Goal: Task Accomplishment & Management: Manage account settings

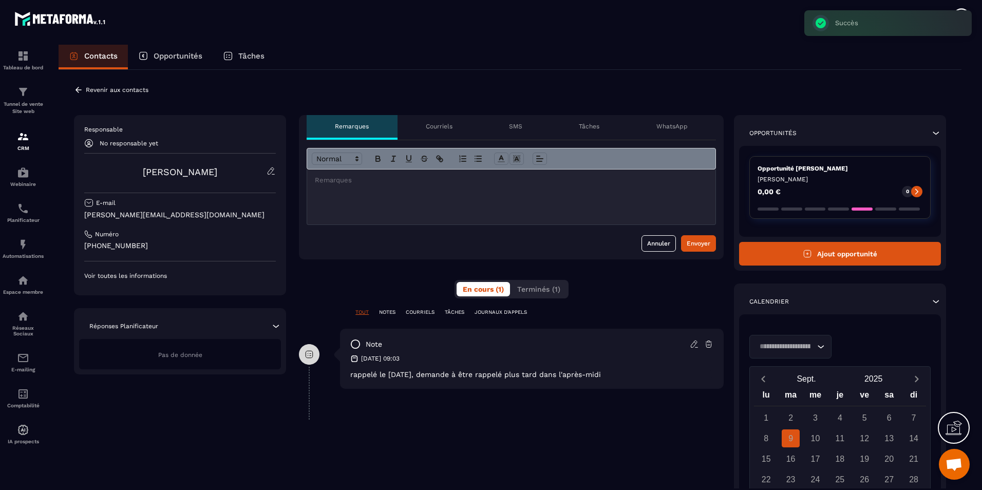
scroll to position [621, 0]
click at [111, 60] on p "Contacts" at bounding box center [100, 55] width 33 height 9
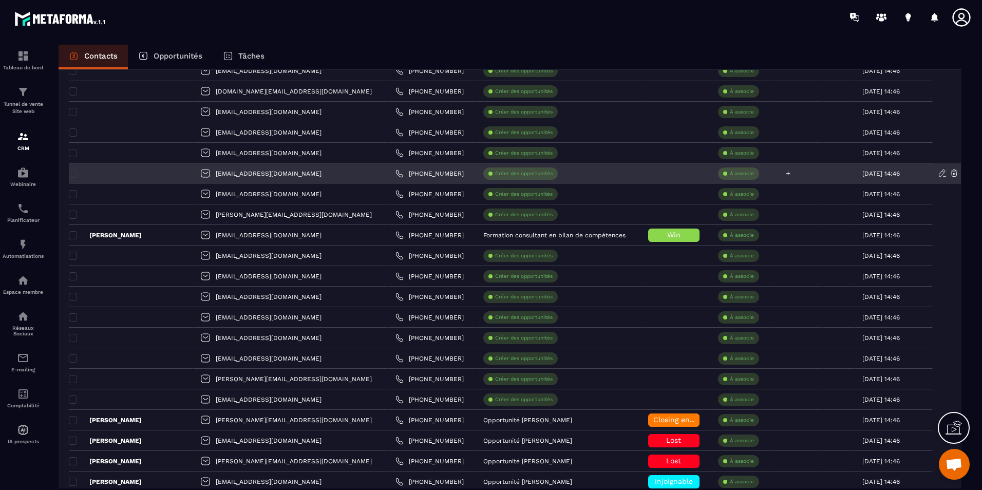
scroll to position [308, 0]
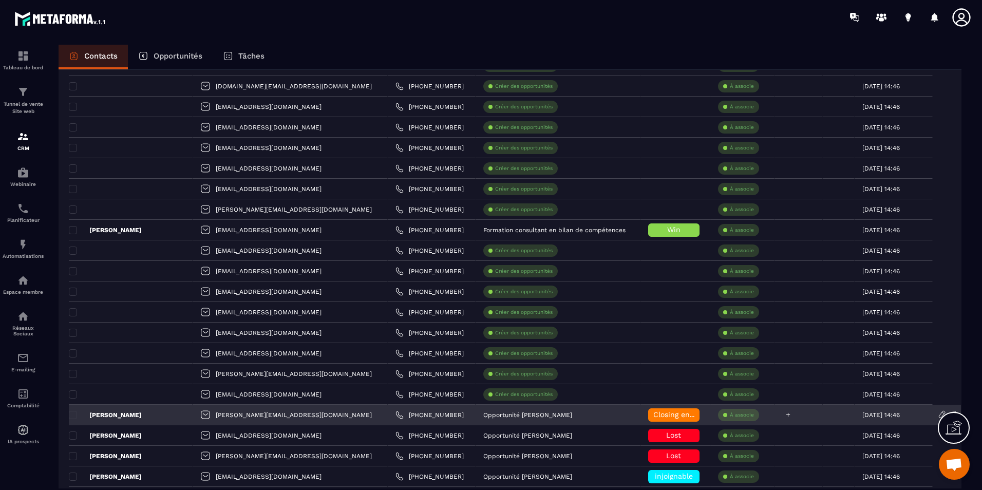
click at [785, 417] on icon at bounding box center [788, 414] width 7 height 7
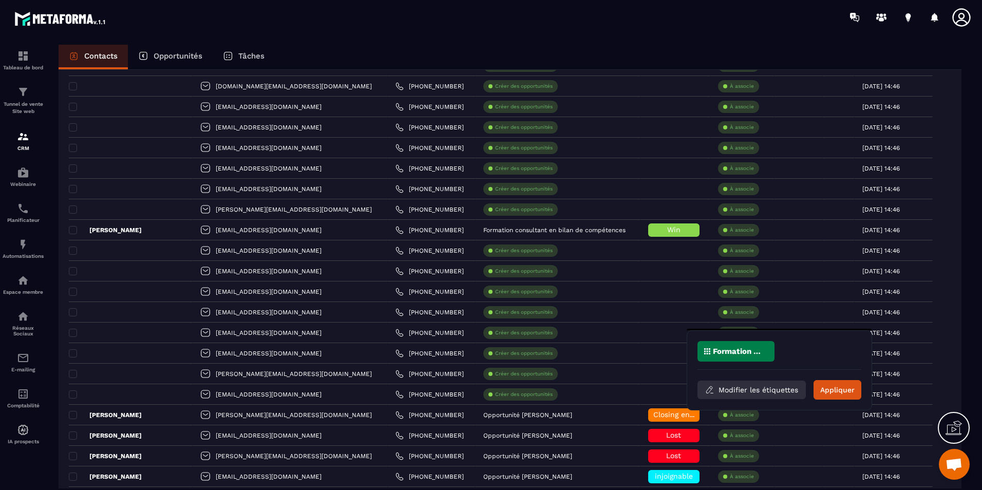
click at [783, 392] on button "Modifier les étiquettes" at bounding box center [752, 390] width 108 height 18
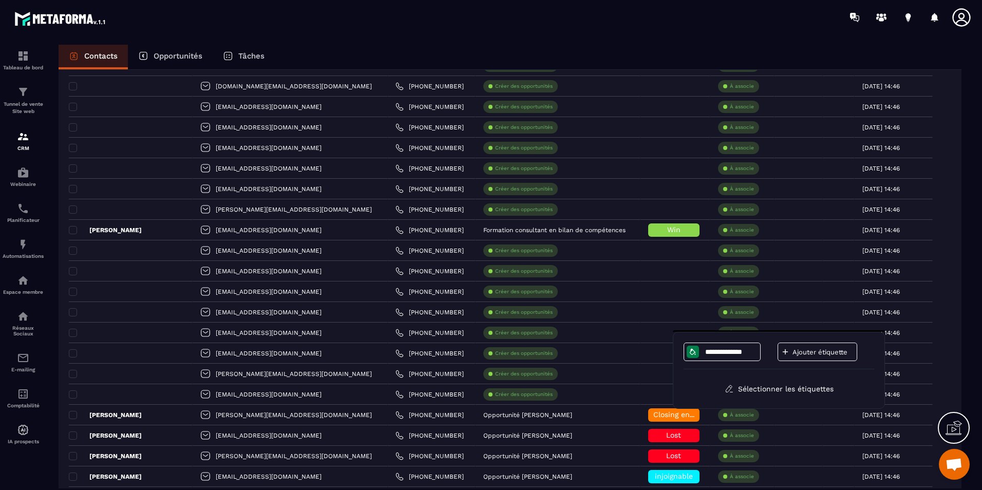
click at [821, 357] on div "Ajouter étiquette" at bounding box center [818, 352] width 80 height 18
click at [782, 353] on input at bounding box center [780, 352] width 53 height 9
type input "*********"
click at [741, 351] on icon at bounding box center [743, 352] width 6 height 6
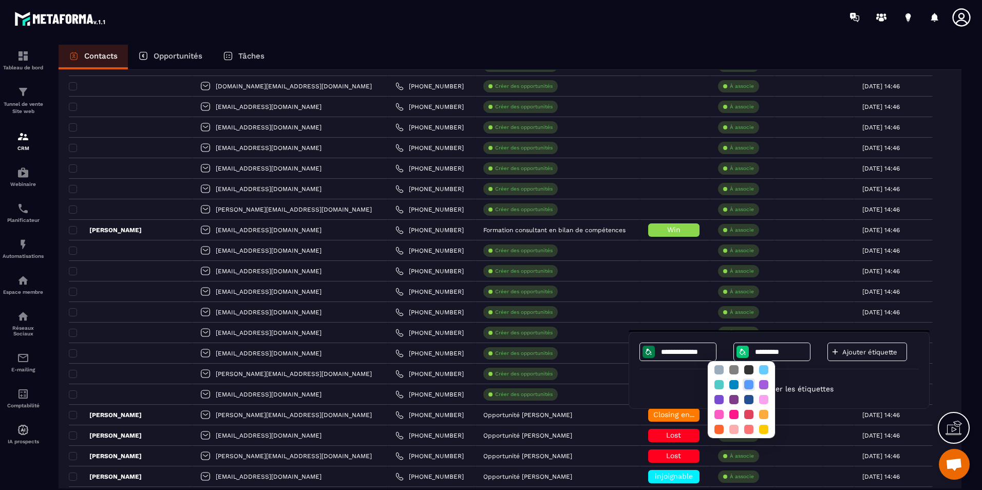
scroll to position [87, 0]
click at [765, 392] on div at bounding box center [763, 396] width 9 height 9
click at [761, 392] on div at bounding box center [763, 396] width 9 height 9
click at [762, 392] on div at bounding box center [763, 396] width 9 height 9
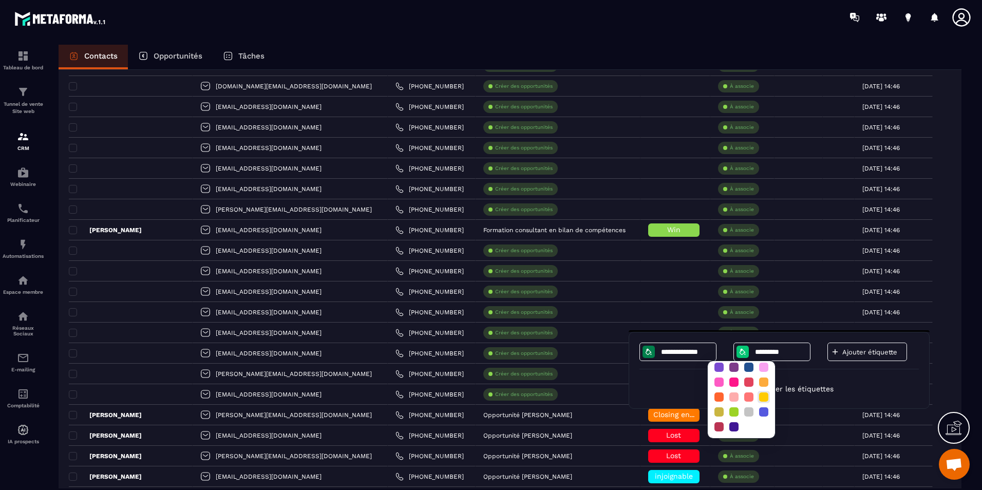
click at [763, 392] on div at bounding box center [763, 396] width 9 height 9
click at [765, 393] on div at bounding box center [763, 396] width 9 height 9
click at [765, 392] on div at bounding box center [763, 396] width 9 height 9
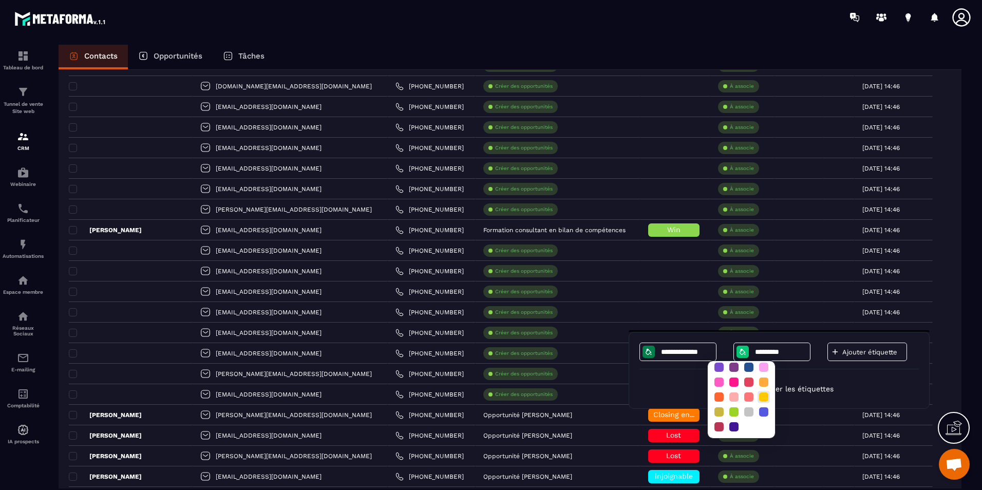
click at [764, 392] on div at bounding box center [763, 396] width 9 height 9
click at [840, 377] on div "**********" at bounding box center [779, 370] width 279 height 55
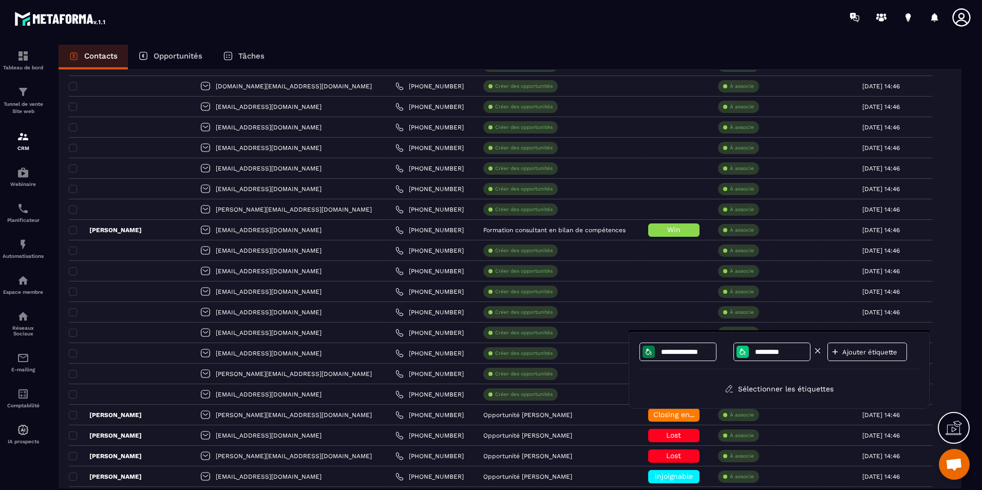
click at [783, 355] on input "*********" at bounding box center [780, 352] width 53 height 9
click at [847, 368] on div "**********" at bounding box center [779, 356] width 279 height 27
click at [808, 385] on button "Sélectionner les étiquettes" at bounding box center [779, 389] width 124 height 18
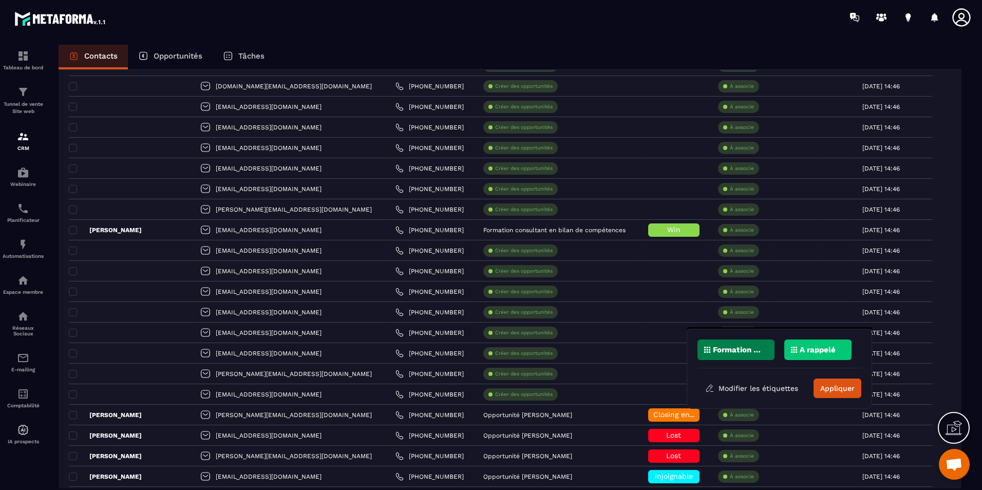
click at [826, 352] on p "A rappelé" at bounding box center [818, 349] width 36 height 7
drag, startPoint x: 803, startPoint y: 352, endPoint x: 808, endPoint y: 395, distance: 42.9
click at [808, 396] on div "Formation FCBC A rappelé Modifier les étiquettes Appliquer" at bounding box center [780, 369] width 164 height 59
click at [796, 354] on div "A rappelé" at bounding box center [818, 350] width 68 height 21
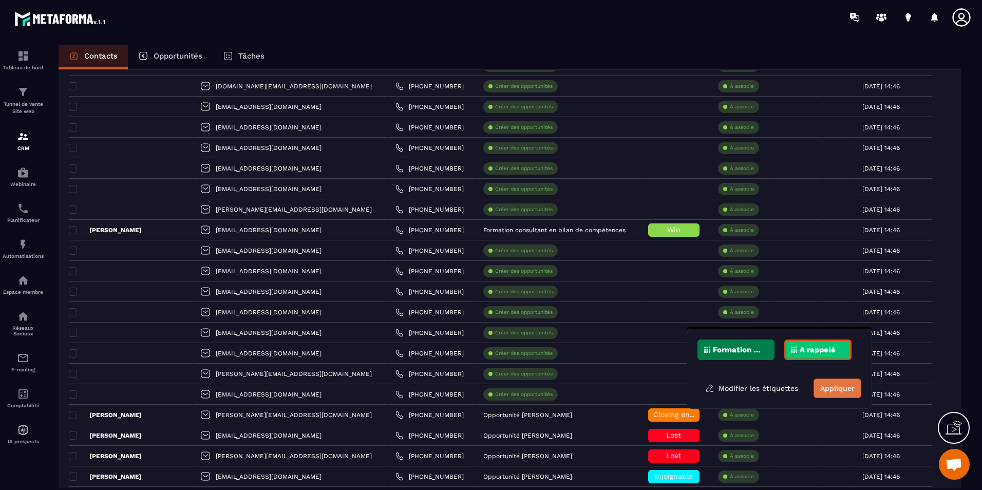
click at [834, 383] on button "Appliquer" at bounding box center [838, 389] width 48 height 20
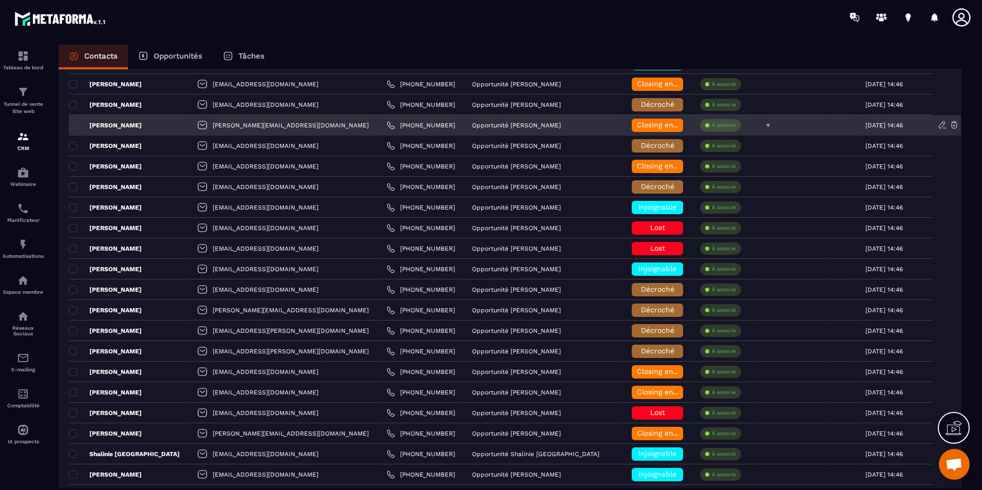
scroll to position [822, 0]
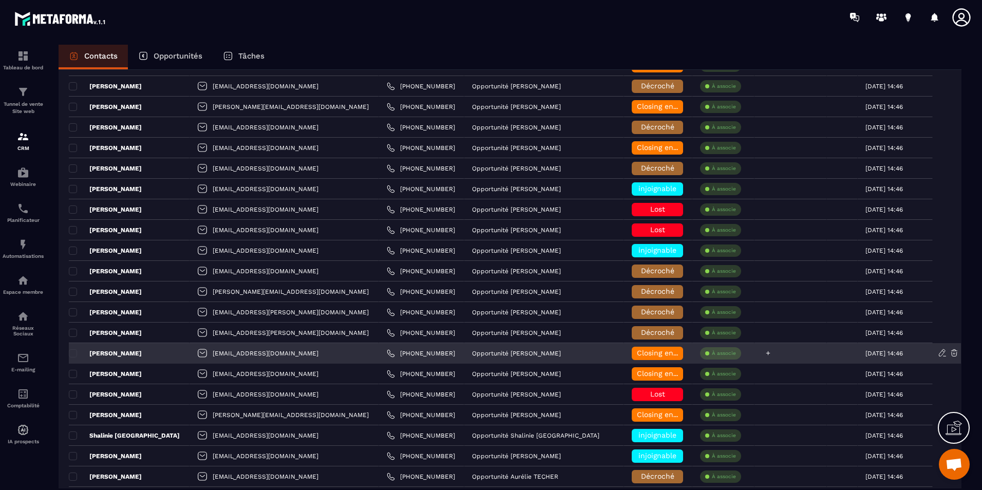
click at [765, 351] on icon at bounding box center [768, 353] width 7 height 7
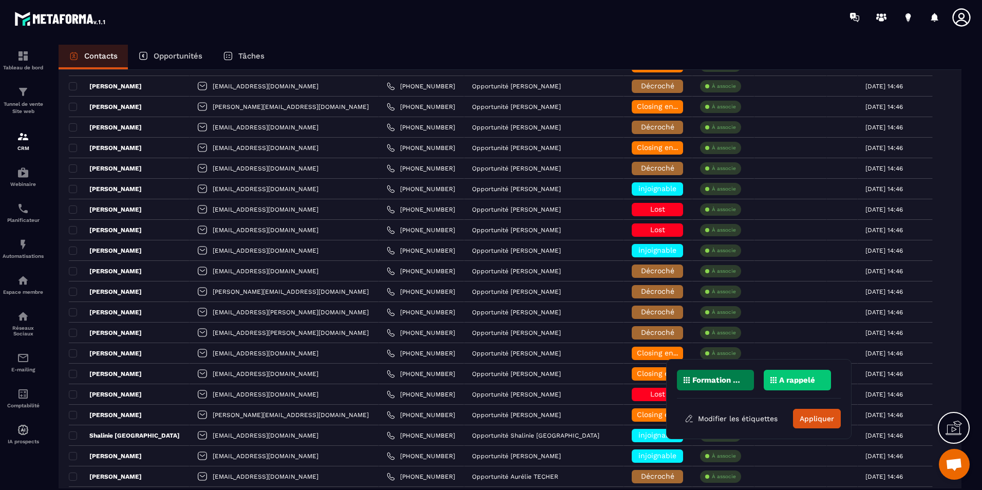
click at [795, 383] on p "A rappelé" at bounding box center [797, 380] width 36 height 7
click at [797, 385] on div "A rappelé" at bounding box center [798, 380] width 68 height 21
click at [817, 410] on button "Appliquer" at bounding box center [817, 419] width 48 height 20
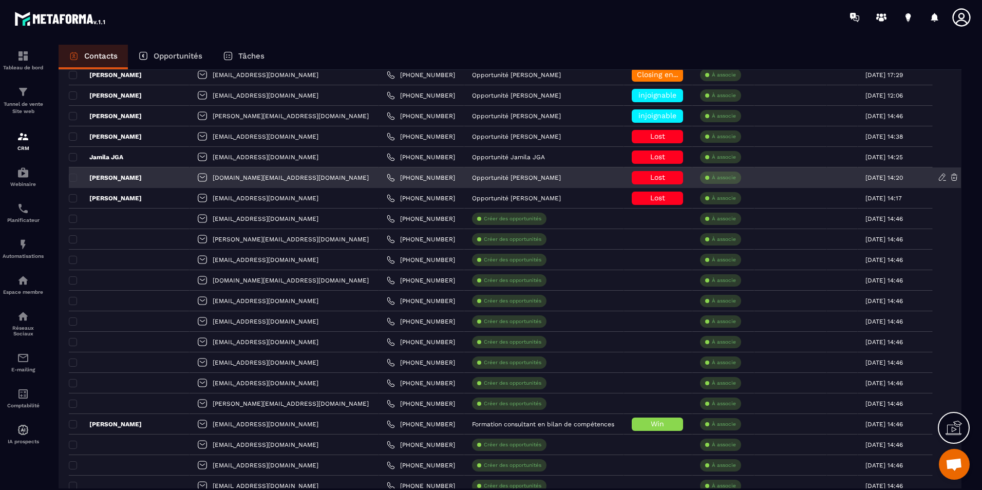
scroll to position [0, 0]
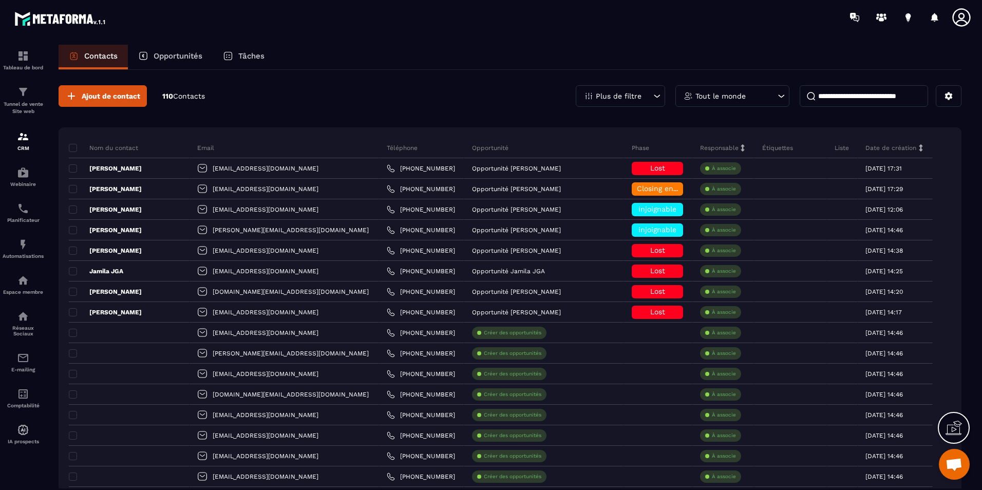
click at [841, 97] on input at bounding box center [864, 96] width 128 height 22
paste input "**********"
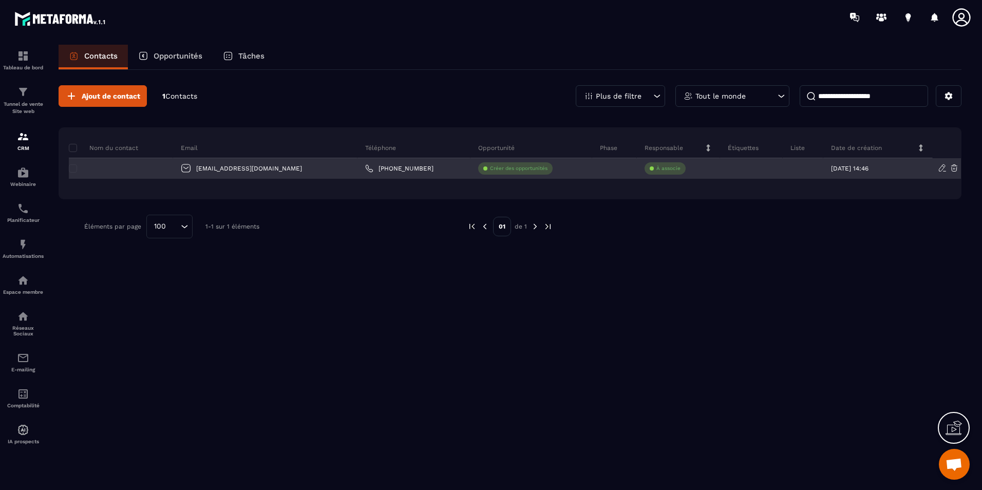
type input "**********"
click at [173, 162] on div at bounding box center [121, 168] width 104 height 21
